Goal: Task Accomplishment & Management: Manage account settings

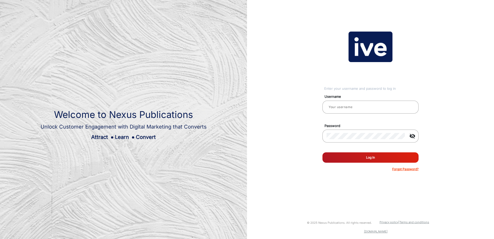
type input "Jacqueline Joannides"
click at [371, 158] on button "Log In" at bounding box center [370, 157] width 96 height 10
click at [406, 169] on p "Forgot Password?" at bounding box center [405, 169] width 26 height 5
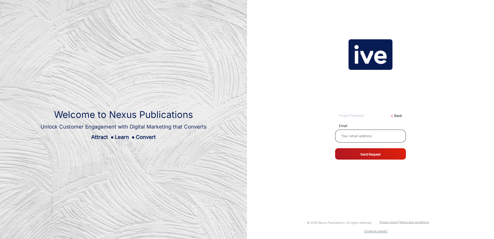
click at [353, 136] on input at bounding box center [370, 136] width 62 height 6
type input "[PERSON_NAME][EMAIL_ADDRESS][PERSON_NAME][DOMAIN_NAME]"
click at [366, 153] on button "Send Request" at bounding box center [370, 153] width 71 height 11
